Goal: Obtain resource: Download file/media

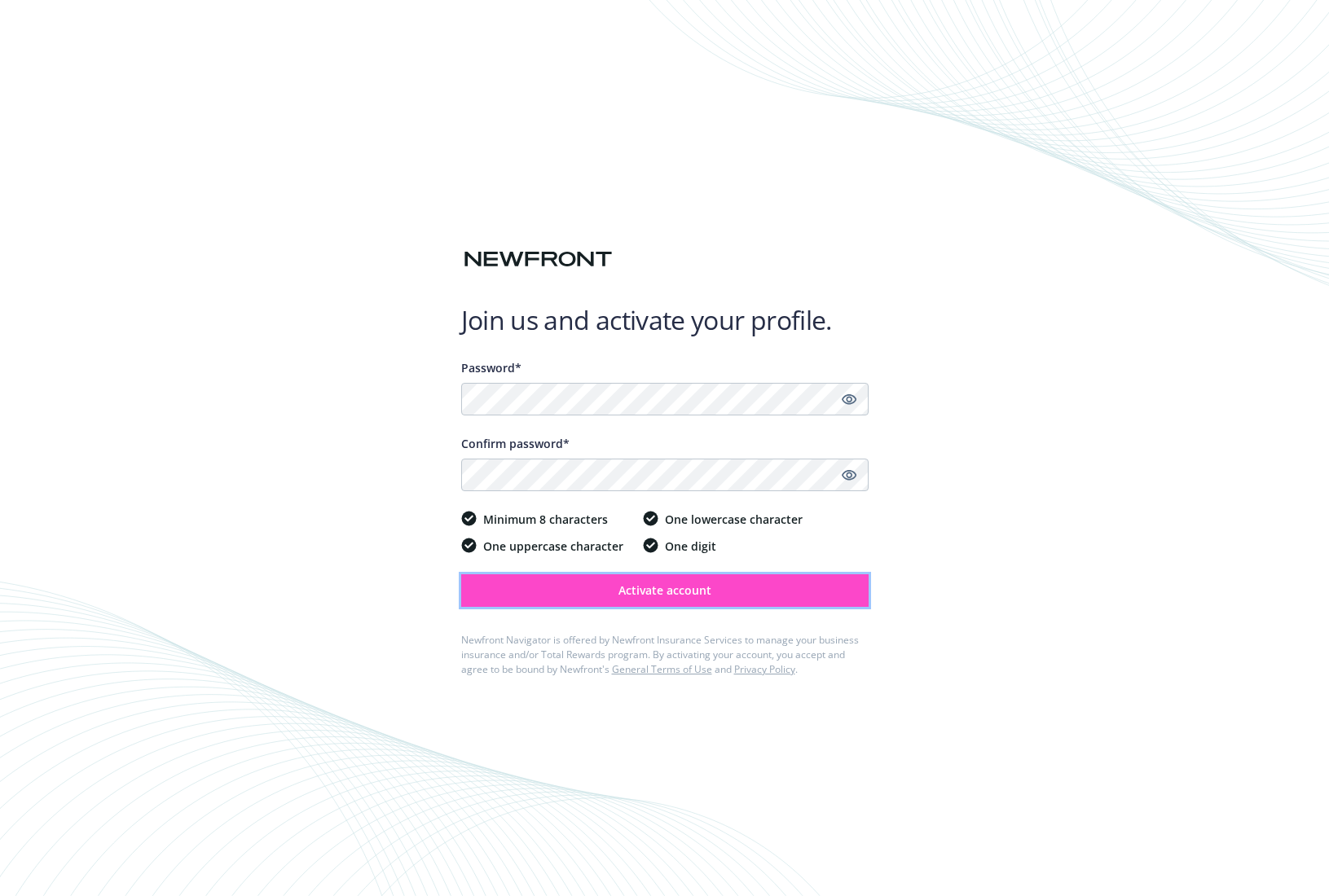
click at [682, 588] on span "Activate account" at bounding box center [665, 590] width 93 height 15
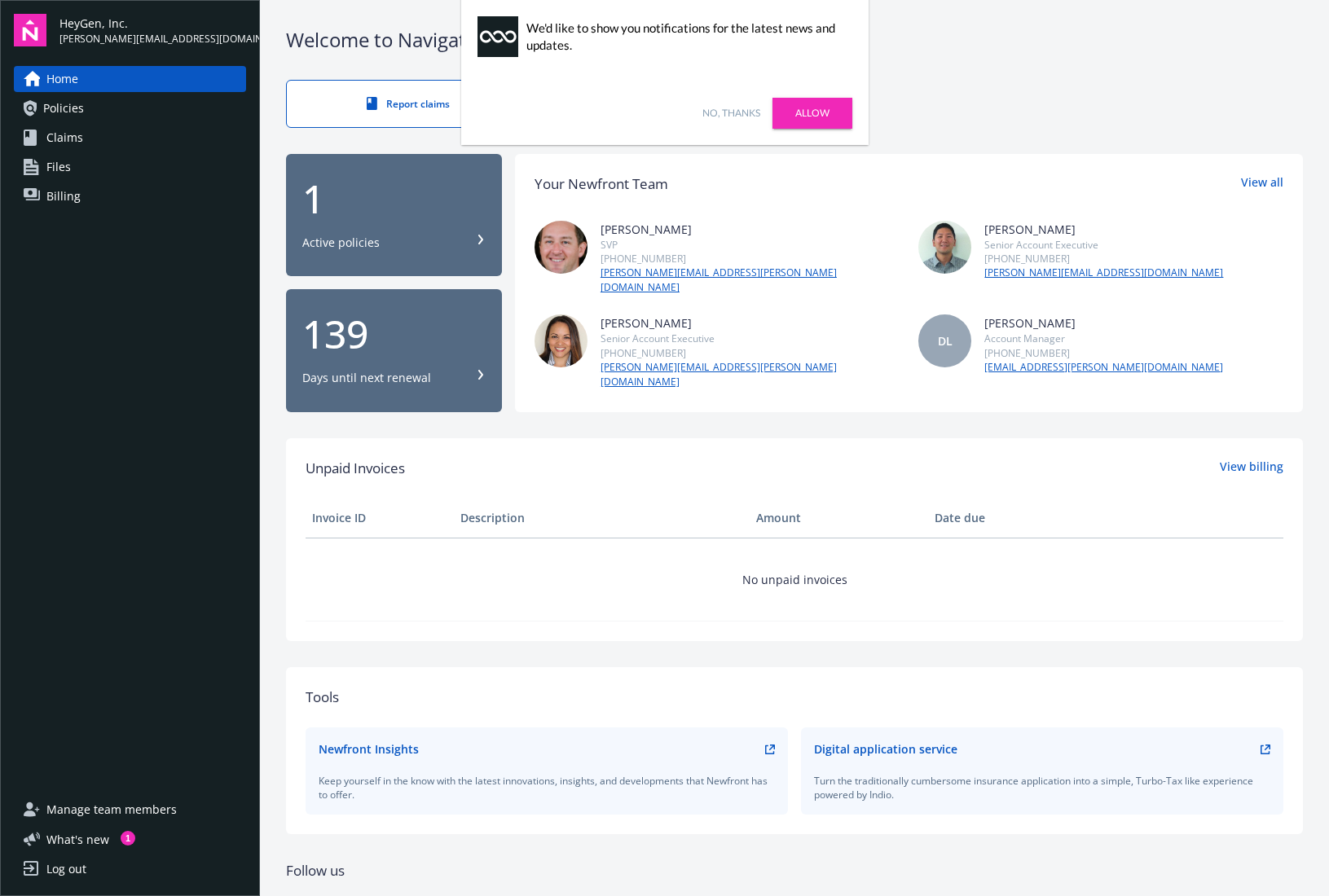
click at [729, 108] on link "No, thanks" at bounding box center [731, 112] width 58 height 14
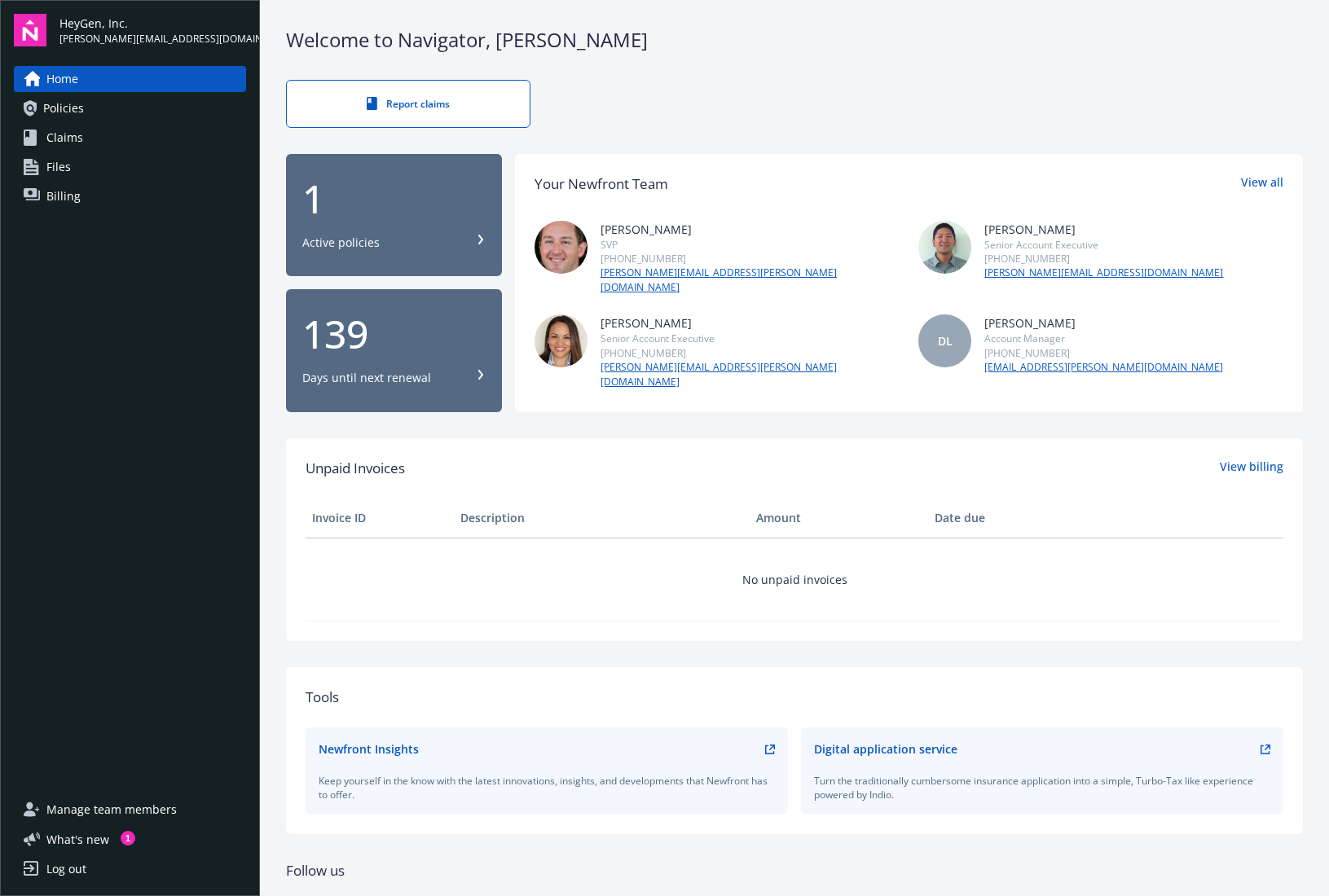
click at [728, 119] on div "Report claims" at bounding box center [794, 104] width 1017 height 49
click at [60, 110] on span "Policies" at bounding box center [63, 107] width 41 height 26
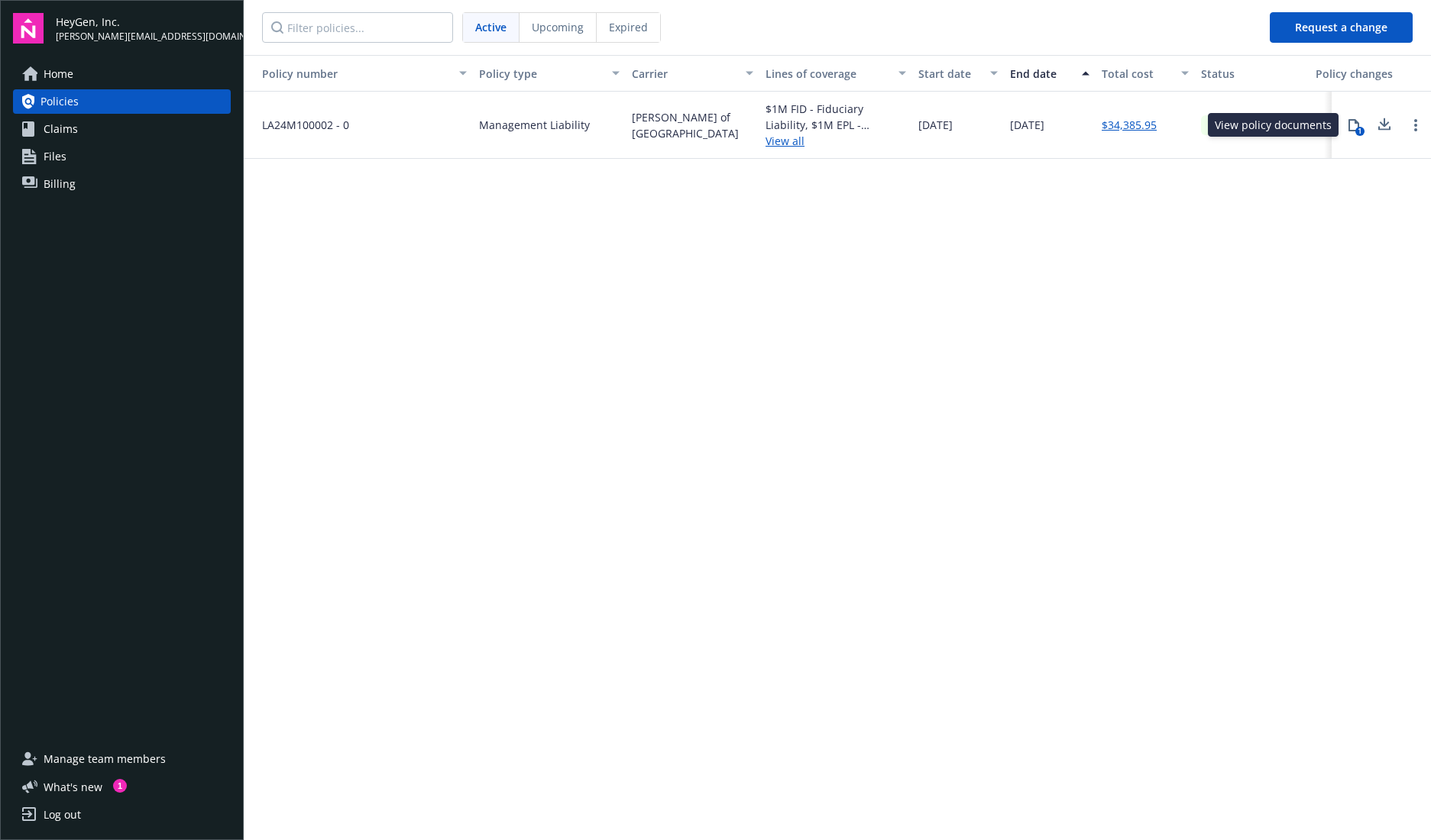
click at [1245, 130] on div "1" at bounding box center [1361, 131] width 9 height 9
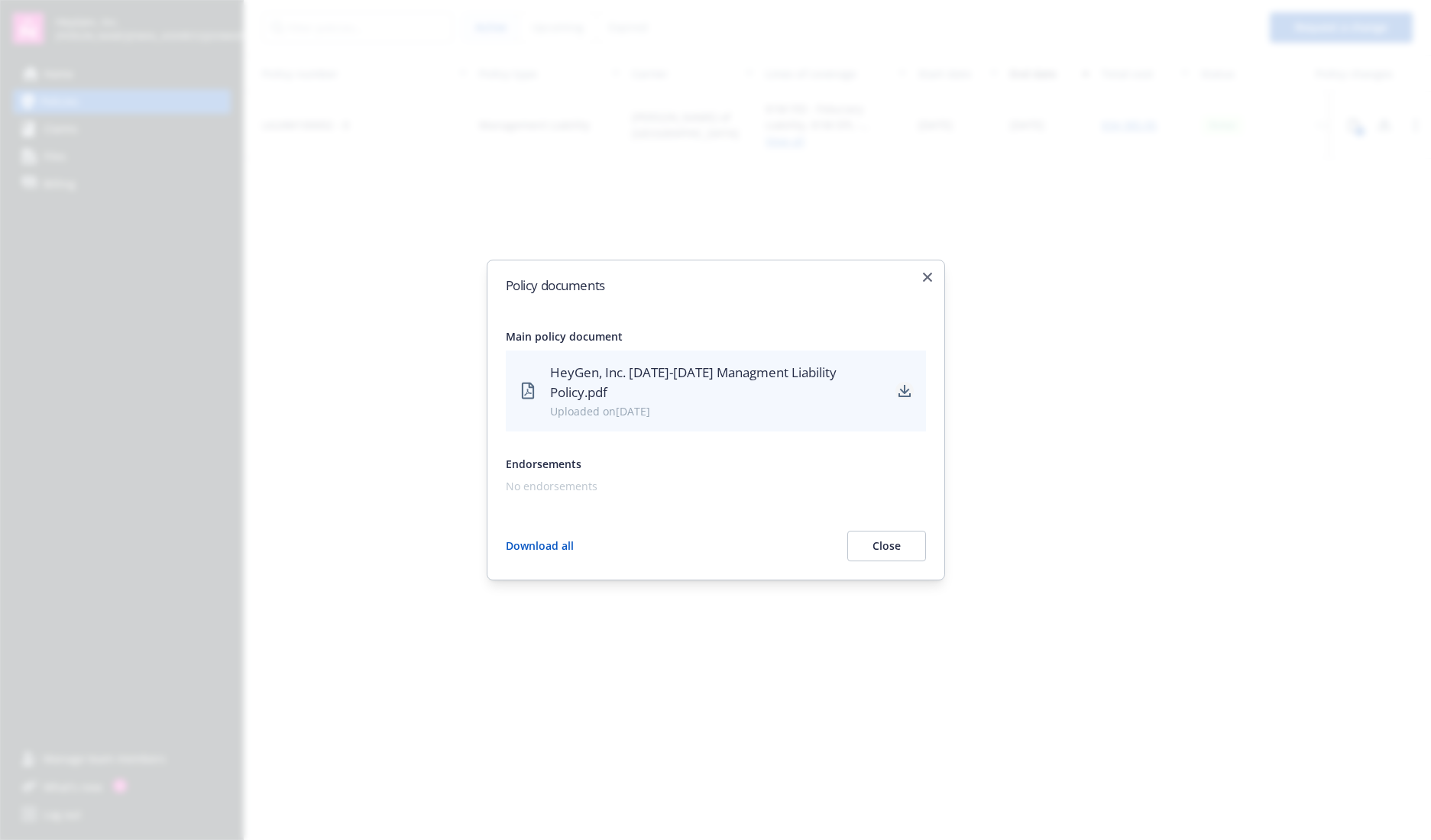
click at [910, 391] on icon "download" at bounding box center [905, 391] width 12 height 12
click at [928, 282] on icon "button" at bounding box center [928, 277] width 9 height 9
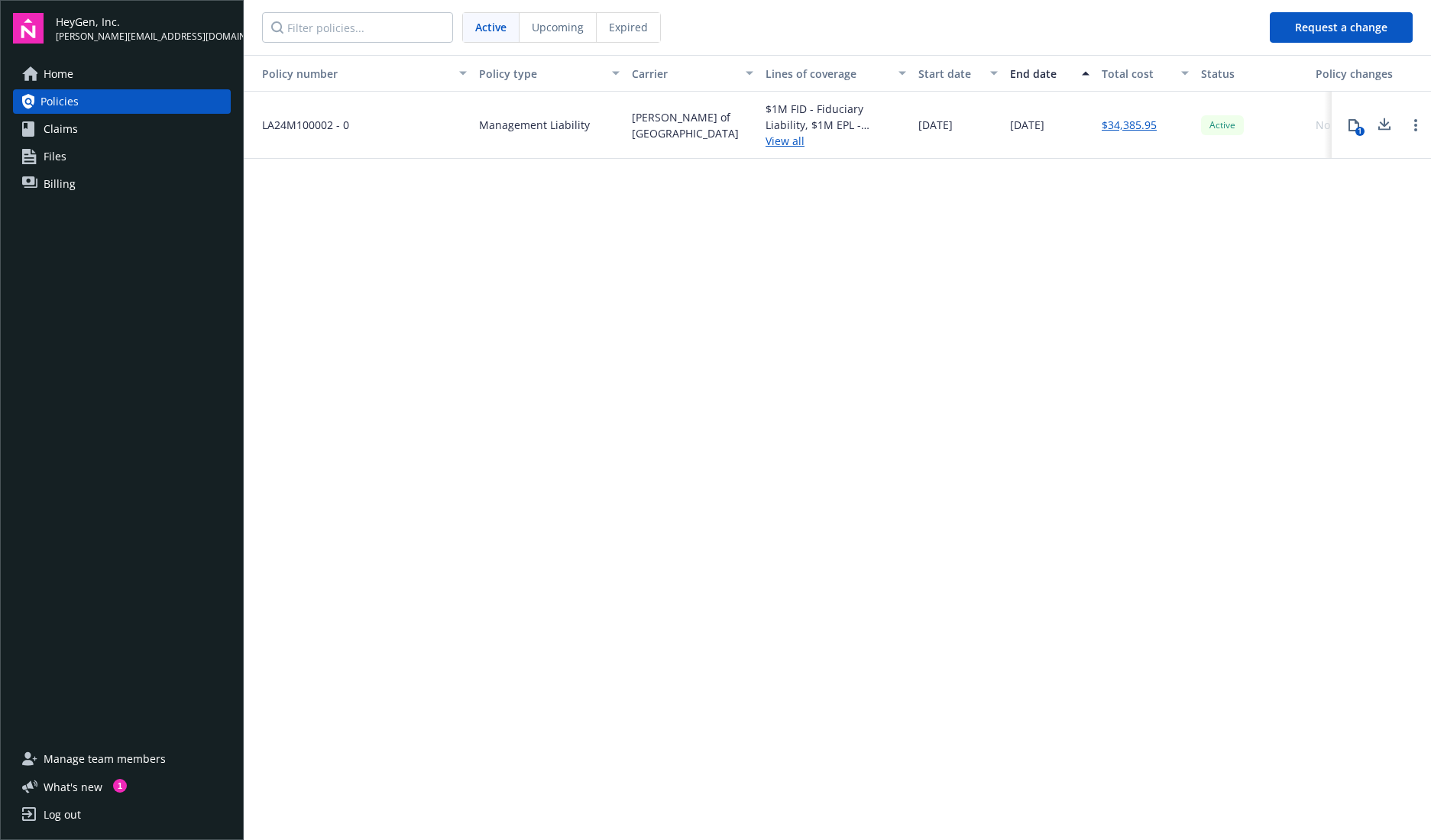
click at [51, 156] on span "Files" at bounding box center [55, 156] width 23 height 24
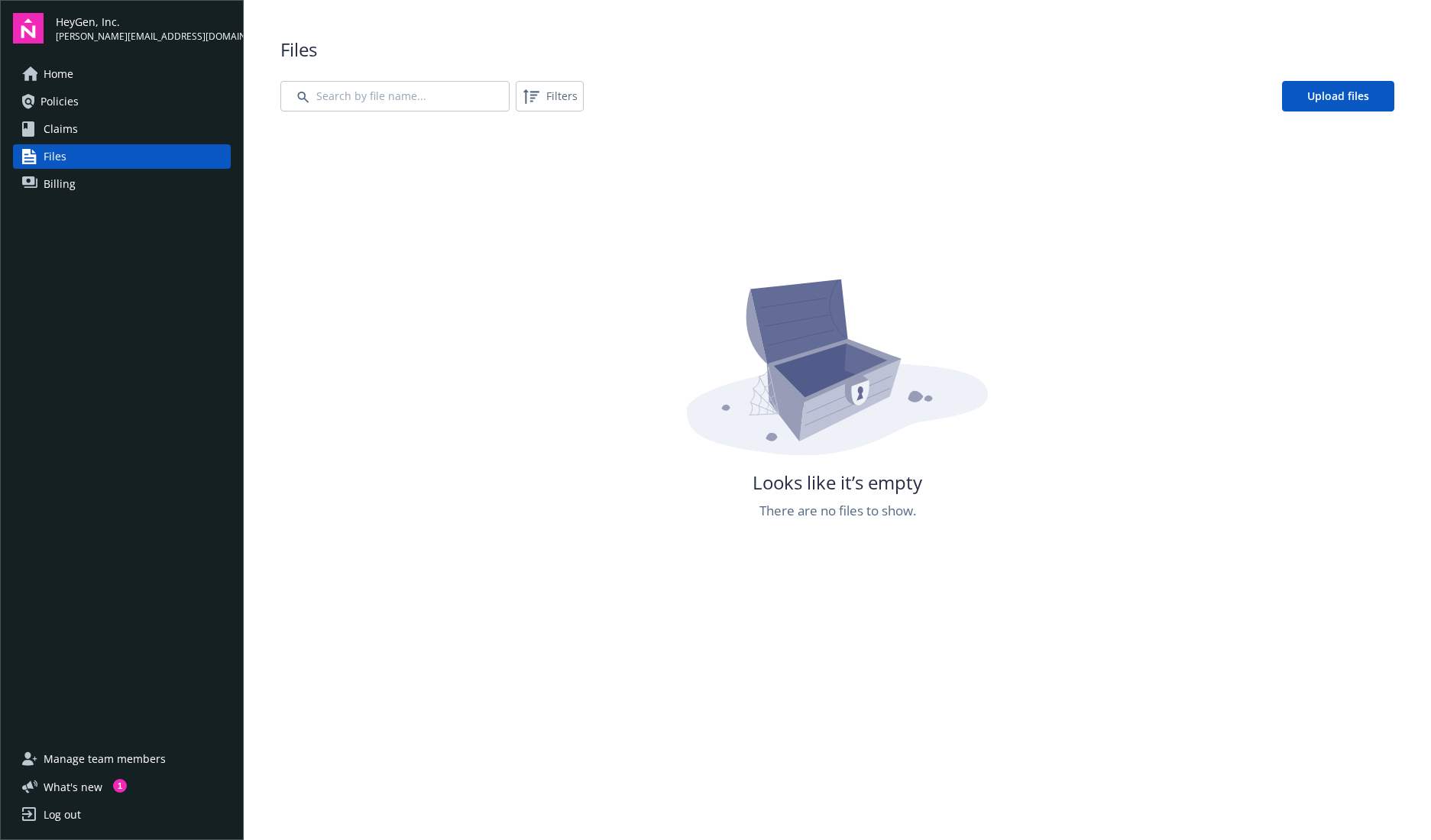
scroll to position [3, 0]
click at [52, 70] on span "Home" at bounding box center [58, 73] width 29 height 24
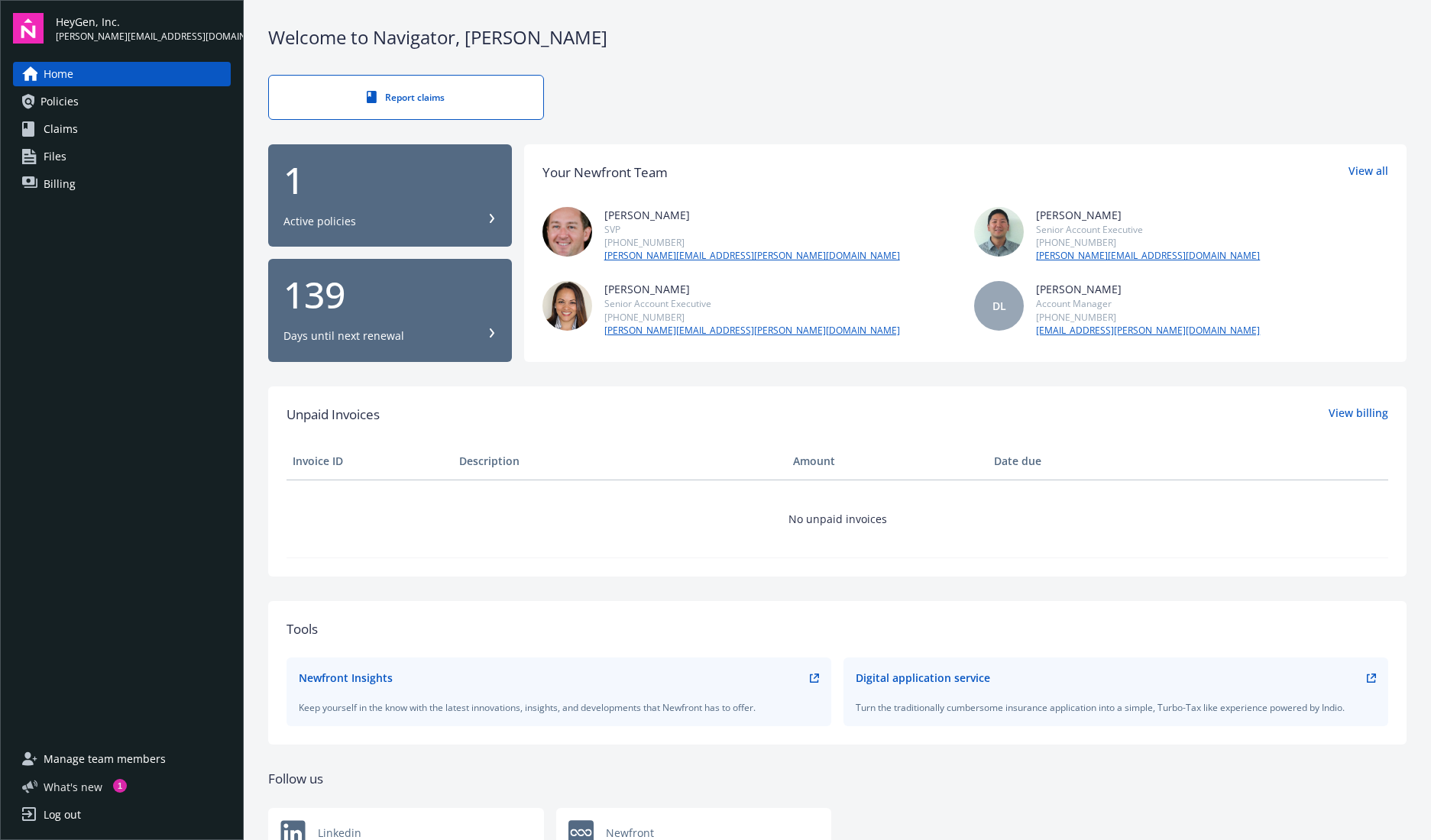
click at [70, 786] on span "What ' s new" at bounding box center [73, 787] width 59 height 16
